Goal: Book appointment/travel/reservation

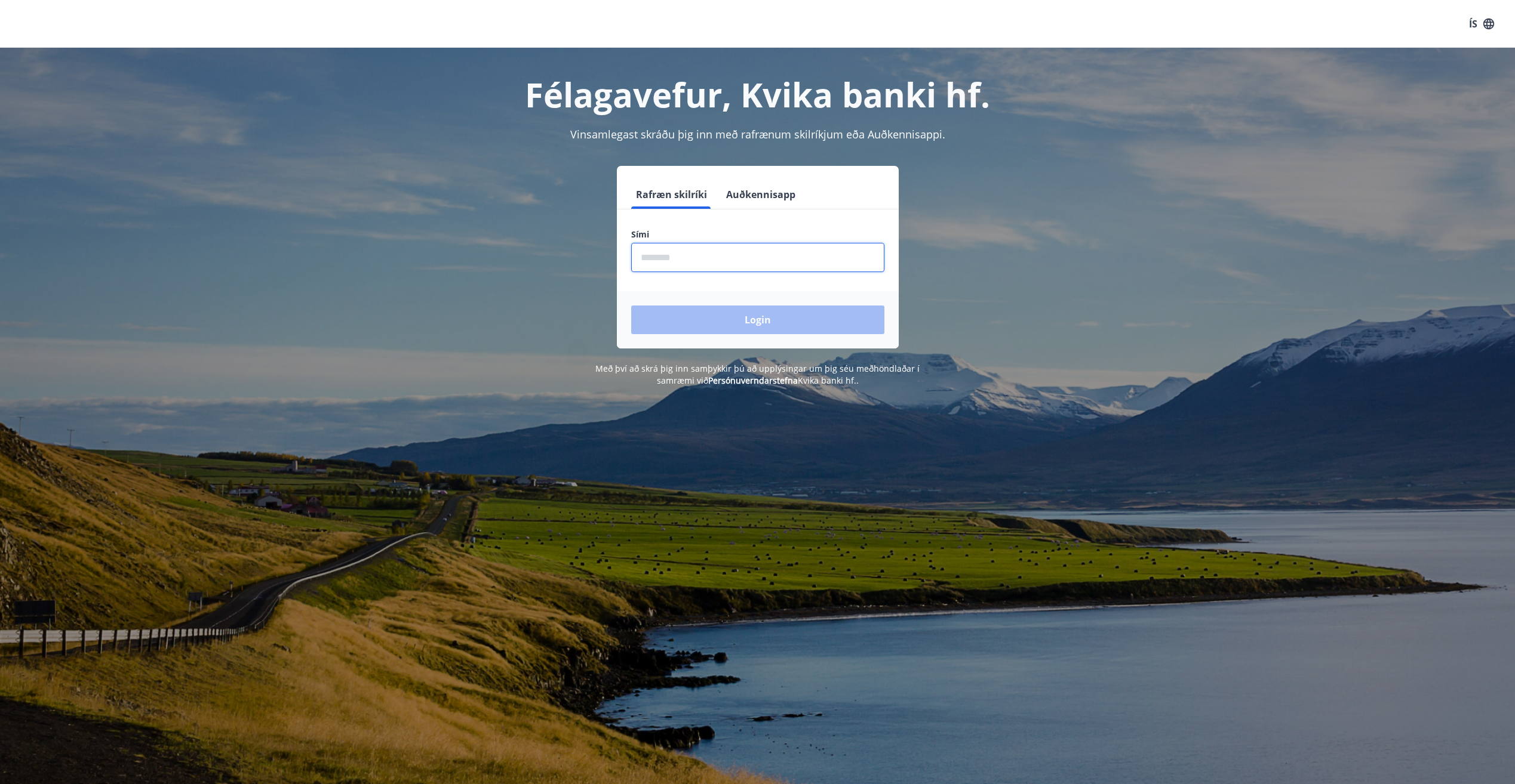
click at [728, 252] on input "phone" at bounding box center [758, 257] width 253 height 29
type input "********"
click at [631, 306] on button "Login" at bounding box center [758, 320] width 253 height 28
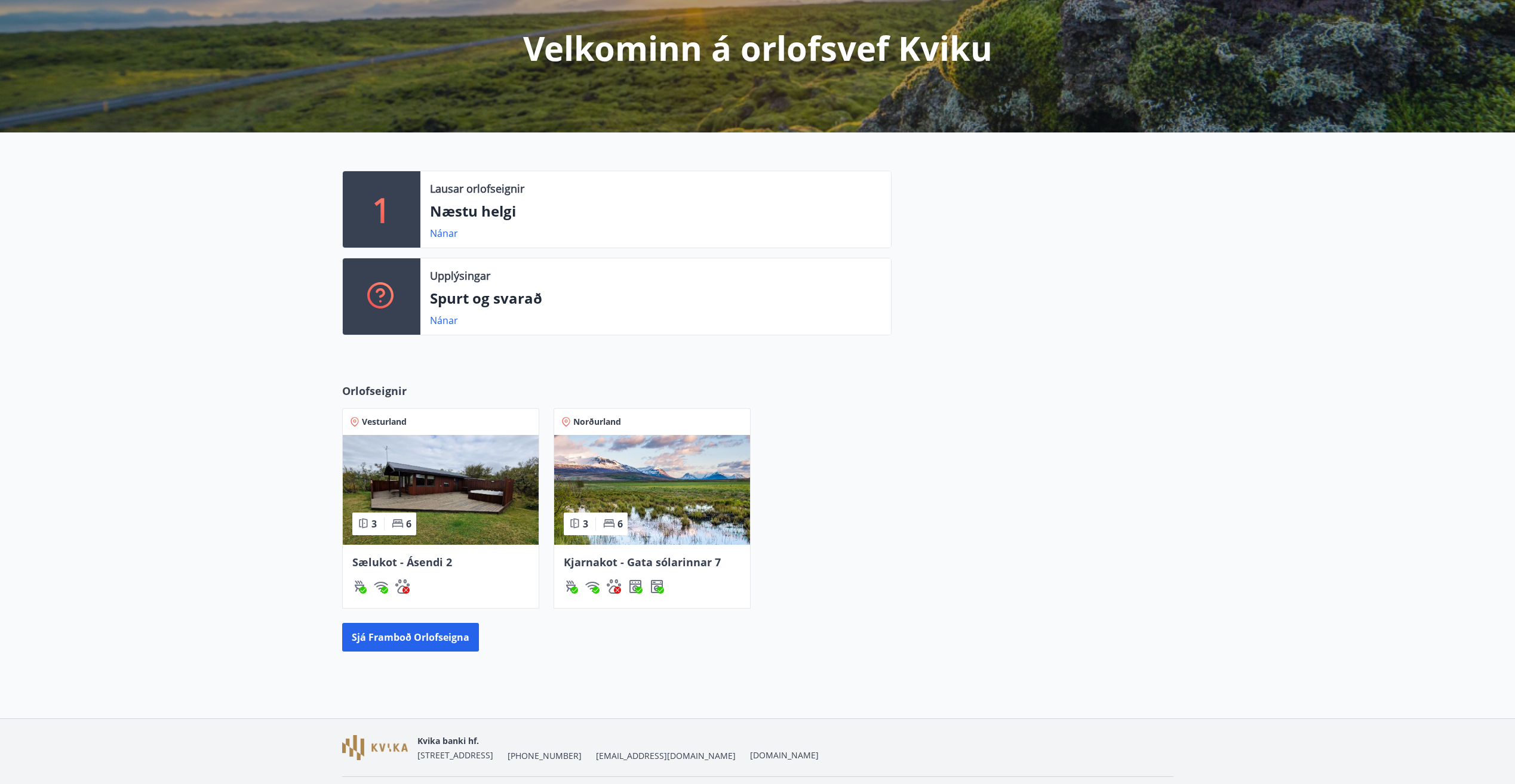
scroll to position [174, 0]
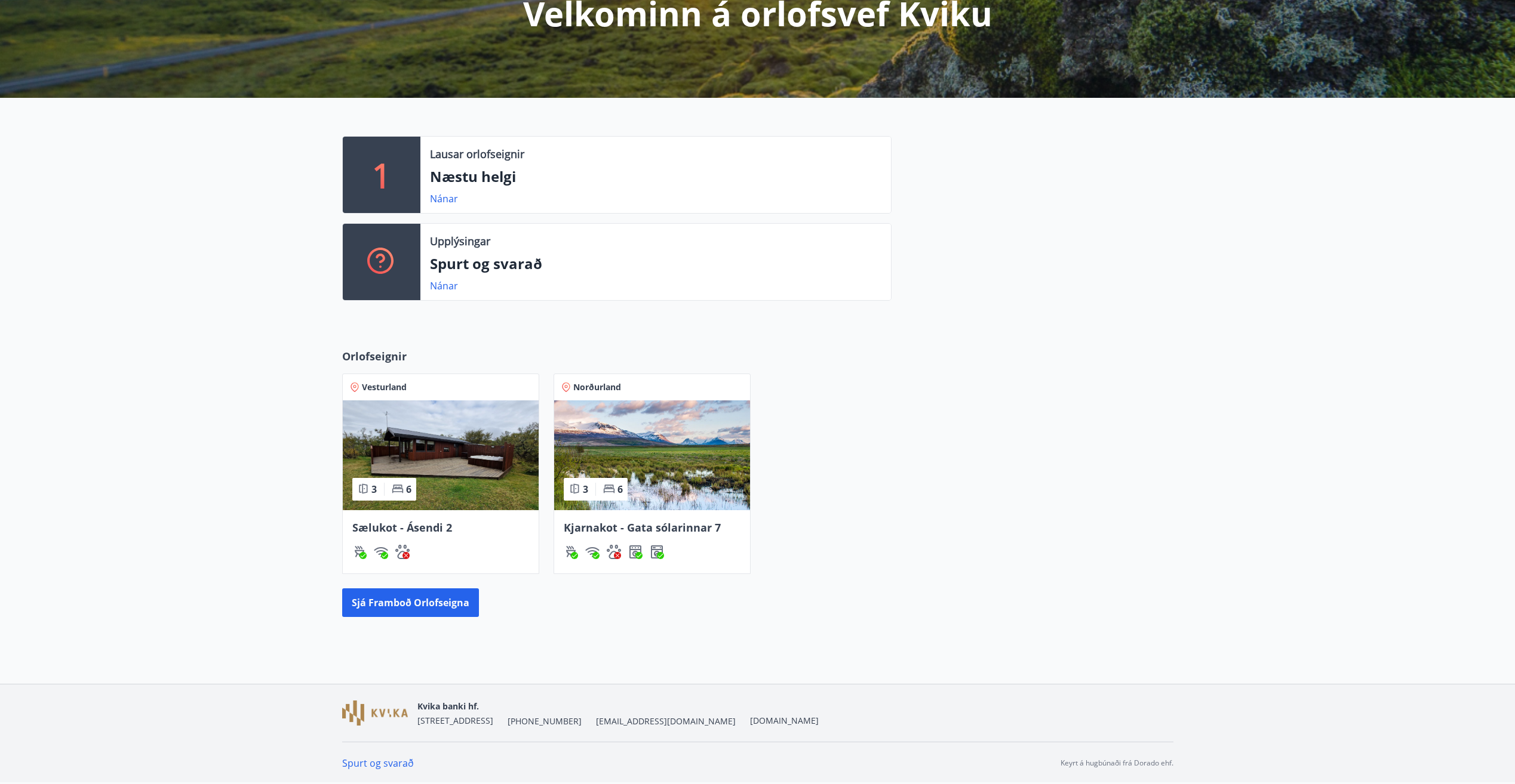
click at [391, 528] on span "Sælukot - Ásendi 2" at bounding box center [402, 528] width 100 height 14
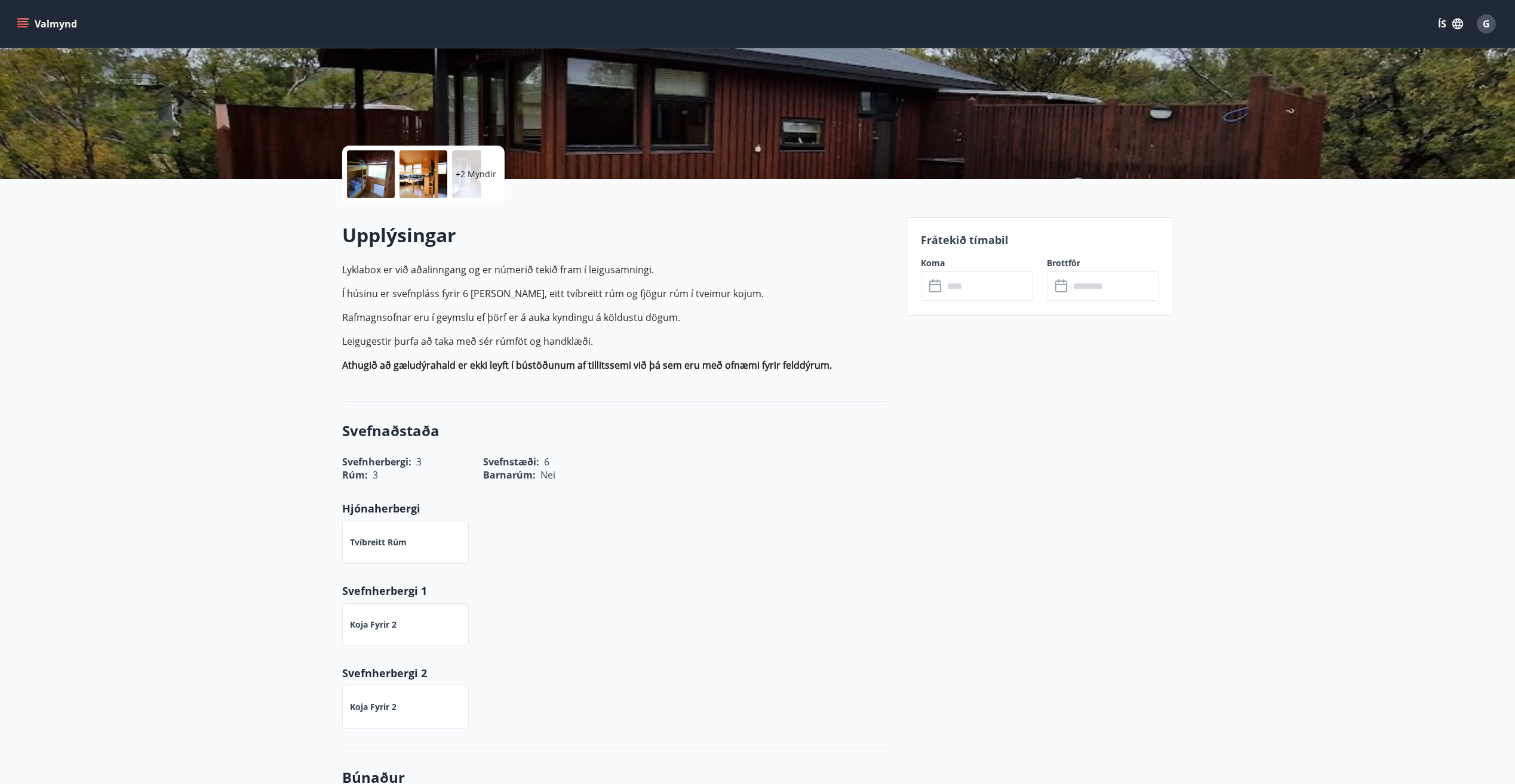
scroll to position [119, 0]
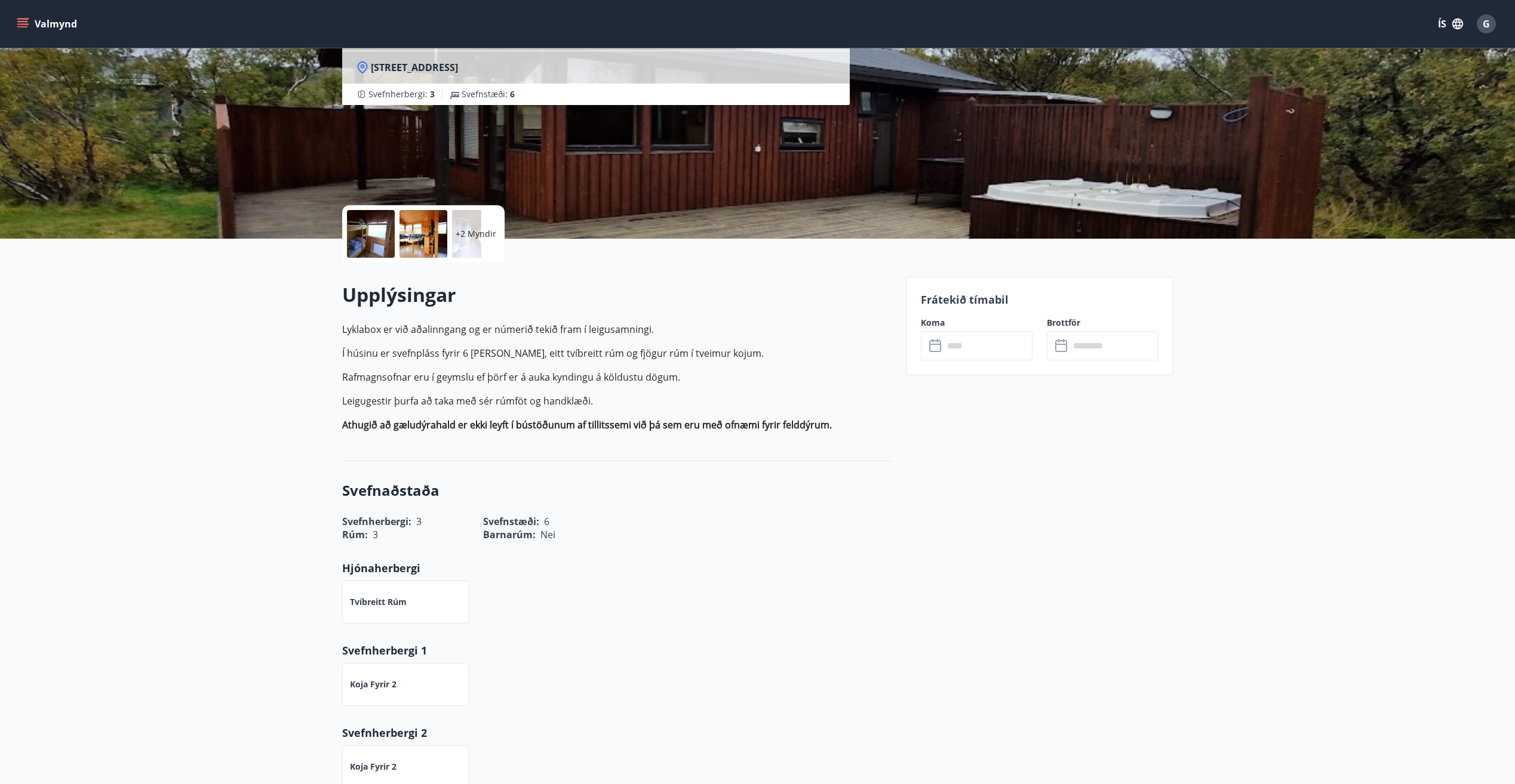
click at [986, 352] on input "text" at bounding box center [988, 346] width 89 height 29
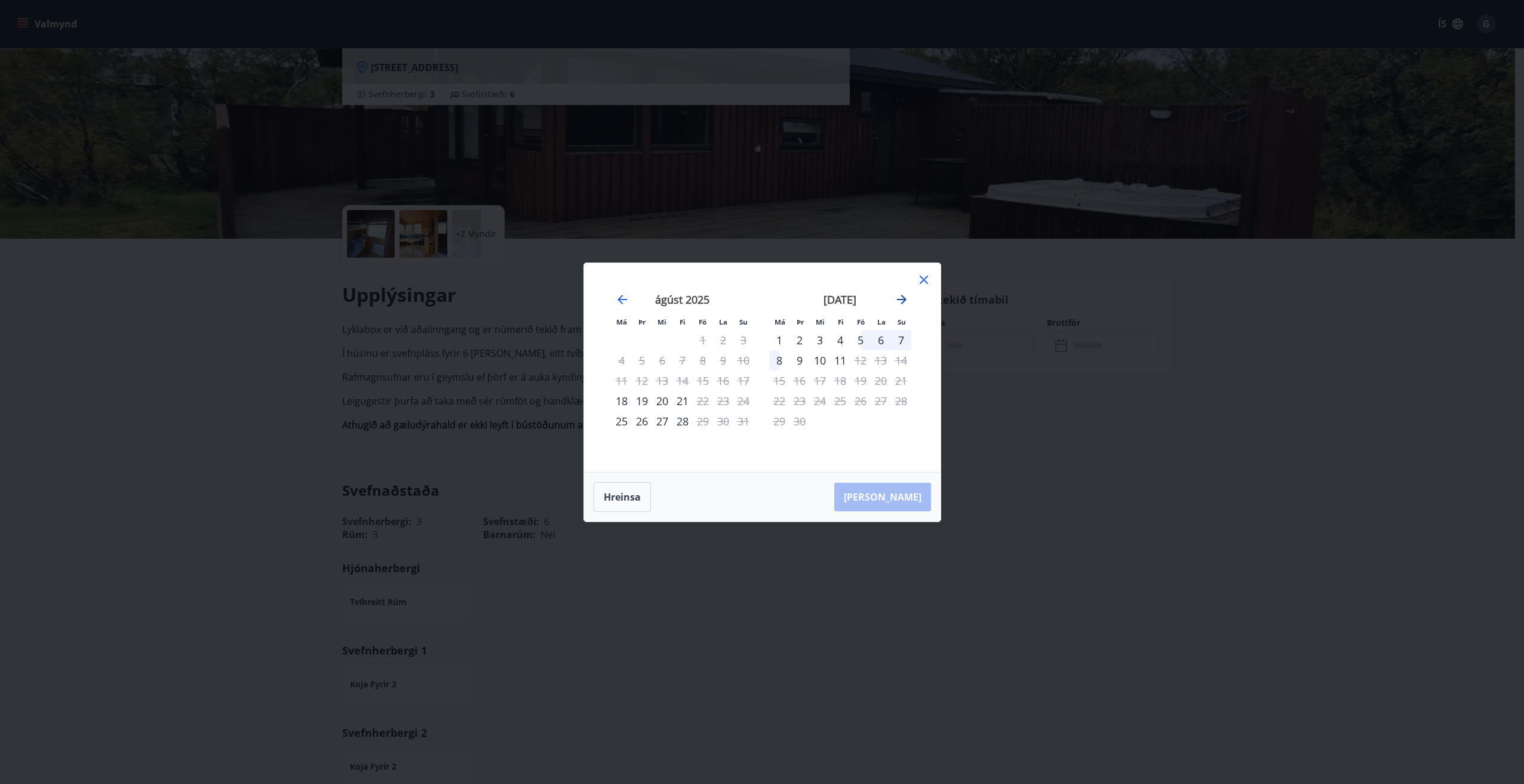
click at [896, 297] on icon "Move forward to switch to the next month." at bounding box center [902, 299] width 14 height 14
click at [900, 295] on icon "Move forward to switch to the next month." at bounding box center [902, 299] width 14 height 14
click at [630, 299] on div "nóvember 2025" at bounding box center [682, 303] width 142 height 53
click at [622, 299] on icon "Move backward to switch to the previous month." at bounding box center [622, 299] width 14 height 14
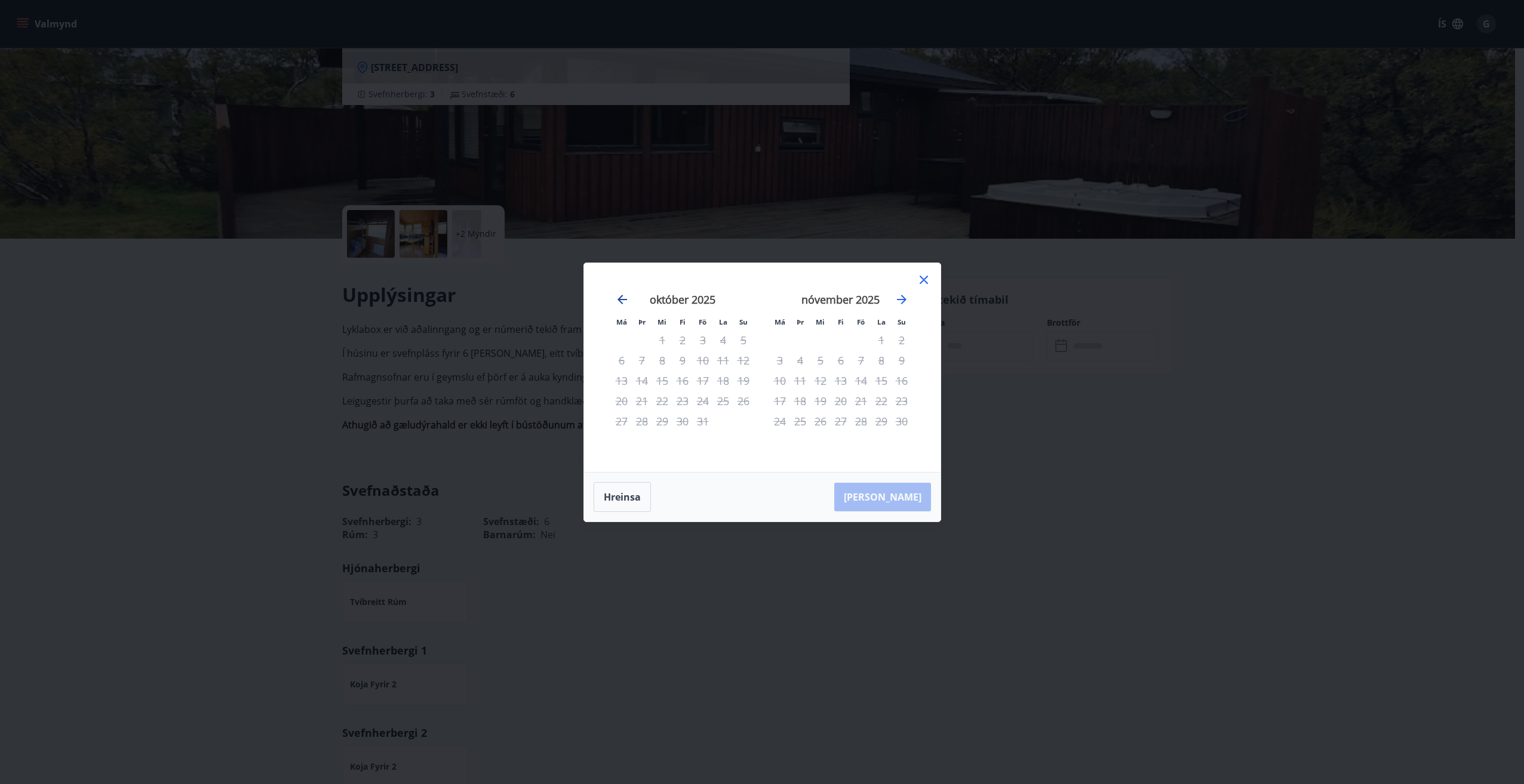
click at [622, 299] on icon "Move backward to switch to the previous month." at bounding box center [622, 299] width 14 height 14
click at [1255, 575] on div "Má Þr Mi Fi Fö La Su Má Þr Mi Fi Fö La Su [DATE] 1 2 3 4 5 6 7 8 9 10 11 12 13 …" at bounding box center [762, 392] width 1524 height 784
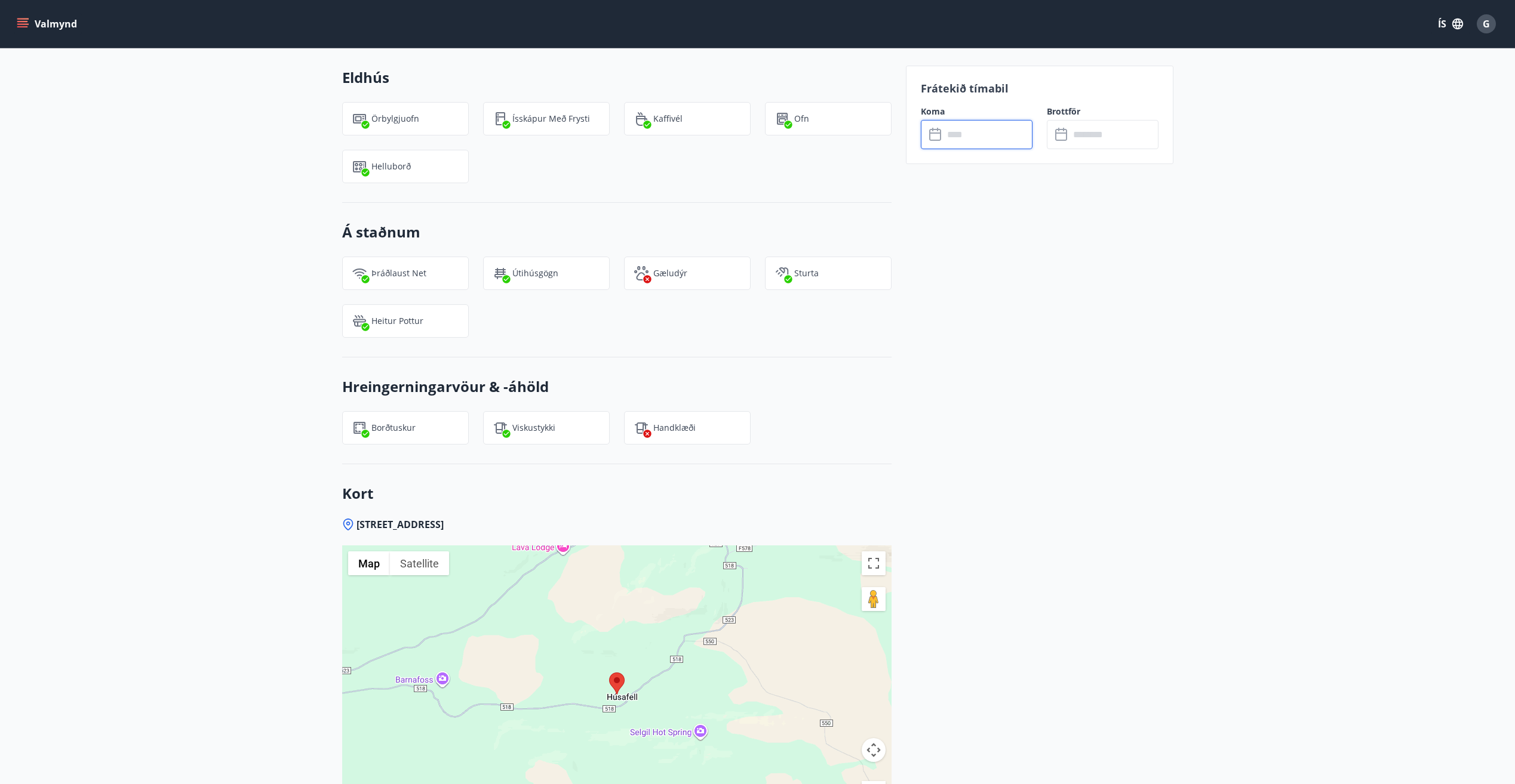
scroll to position [1194, 0]
